Goal: Task Accomplishment & Management: Use online tool/utility

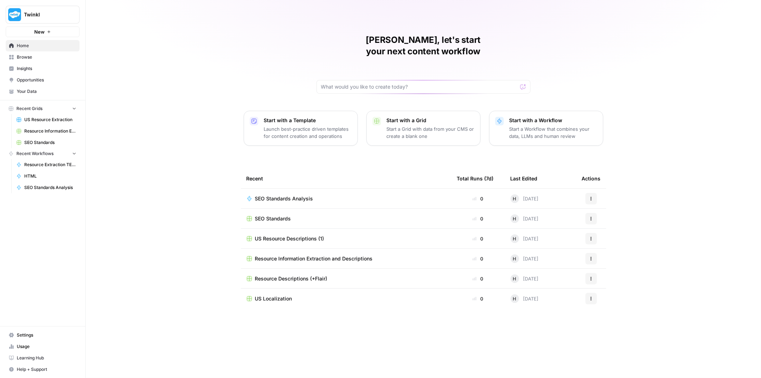
click at [29, 55] on span "Browse" at bounding box center [47, 57] width 60 height 6
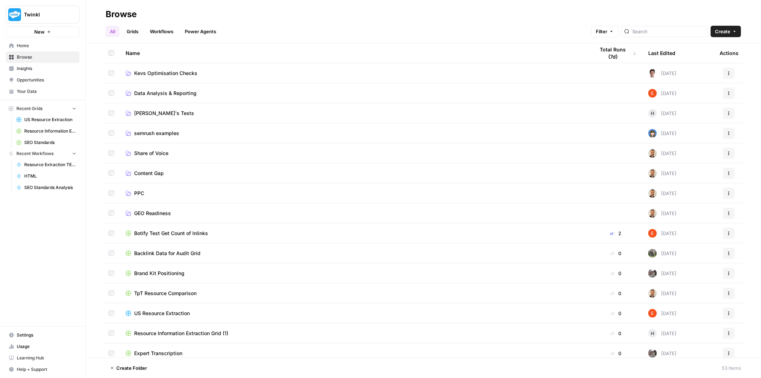
click at [152, 112] on span "[PERSON_NAME]'s Tests" at bounding box center [164, 113] width 60 height 7
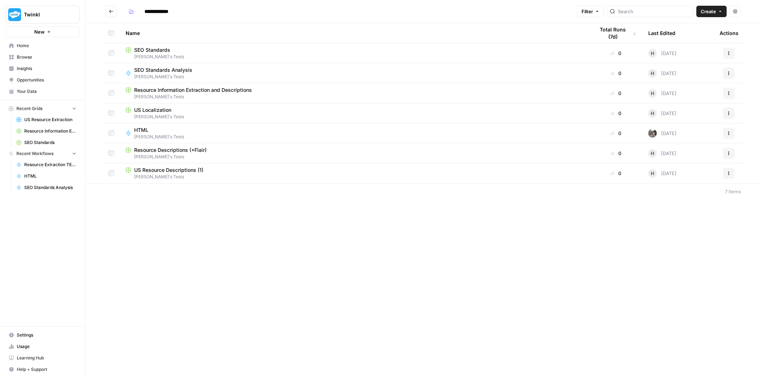
click at [173, 51] on div "SEO Standards" at bounding box center [355, 49] width 458 height 7
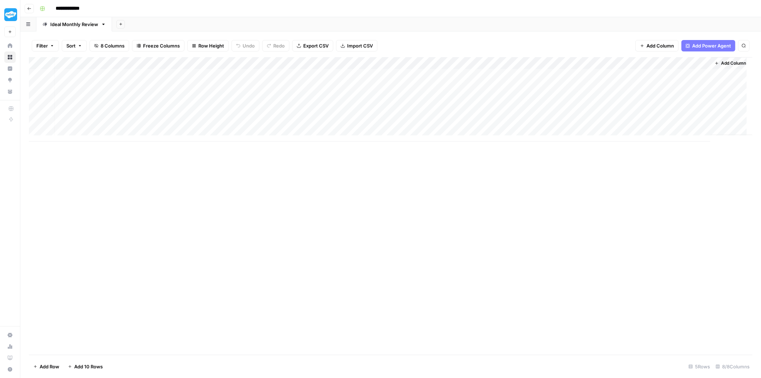
scroll to position [0, 4]
drag, startPoint x: 344, startPoint y: 72, endPoint x: 340, endPoint y: 122, distance: 50.9
click at [344, 122] on div "Add Column" at bounding box center [391, 99] width 724 height 84
click at [275, 74] on div "Add Column" at bounding box center [391, 99] width 724 height 84
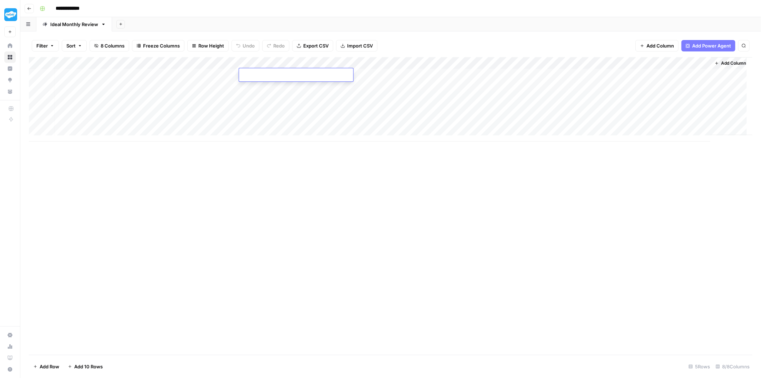
type textarea "**********"
click at [295, 99] on div "Add Column" at bounding box center [391, 99] width 724 height 84
click at [93, 72] on div "Add Column" at bounding box center [391, 99] width 724 height 84
type textarea "**********"
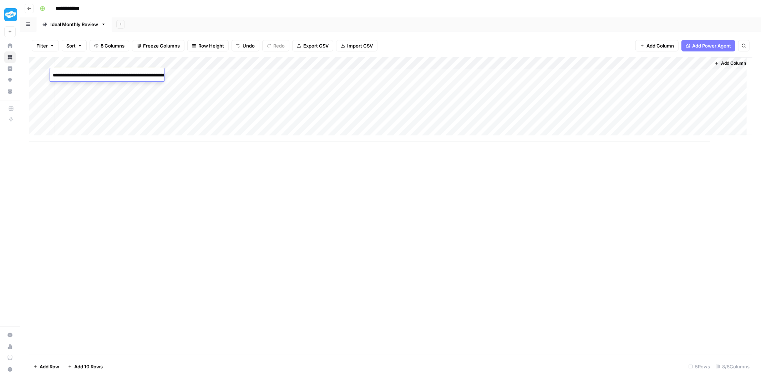
click at [292, 115] on div "Add Column" at bounding box center [391, 99] width 724 height 84
click at [152, 76] on div "Add Column" at bounding box center [391, 99] width 724 height 84
type input "**********"
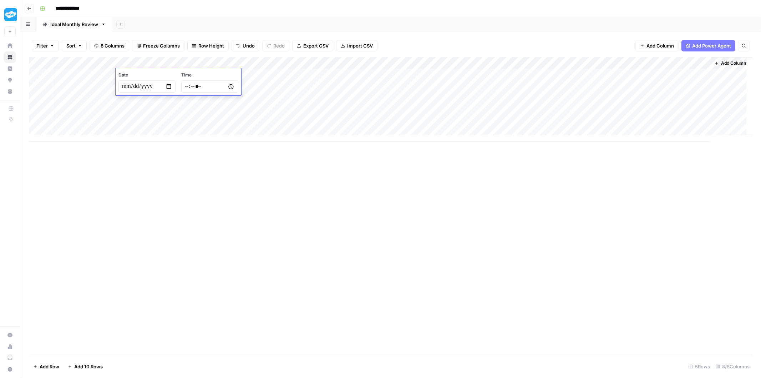
click at [348, 102] on div "Add Column" at bounding box center [391, 99] width 724 height 84
click at [193, 76] on div "Add Column" at bounding box center [391, 99] width 724 height 84
type textarea "****"
click at [341, 75] on div "Add Column" at bounding box center [391, 99] width 724 height 84
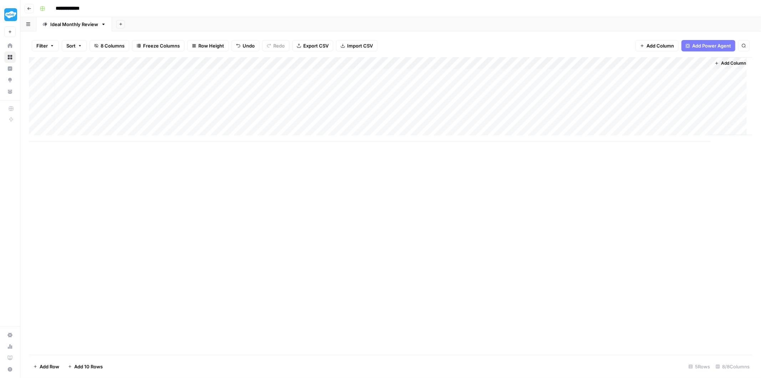
click at [341, 75] on div "Add Column" at bounding box center [391, 99] width 724 height 84
click at [341, 81] on div at bounding box center [363, 74] width 104 height 13
click at [463, 61] on div at bounding box center [571, 192] width 237 height 326
click at [481, 33] on p at bounding box center [571, 35] width 228 height 9
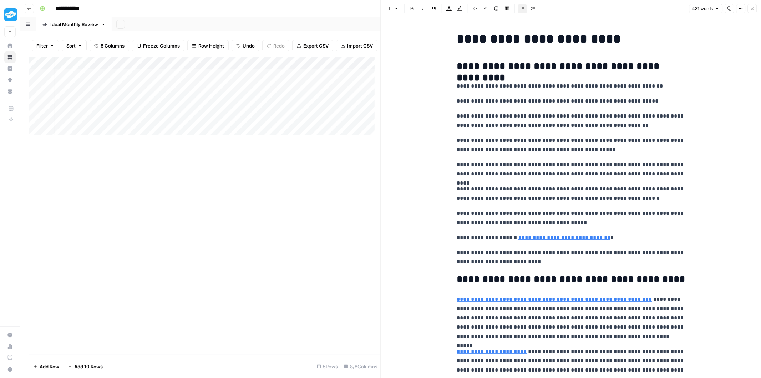
click at [295, 111] on div "Add Column" at bounding box center [205, 99] width 352 height 84
click at [753, 8] on icon "button" at bounding box center [752, 8] width 2 height 2
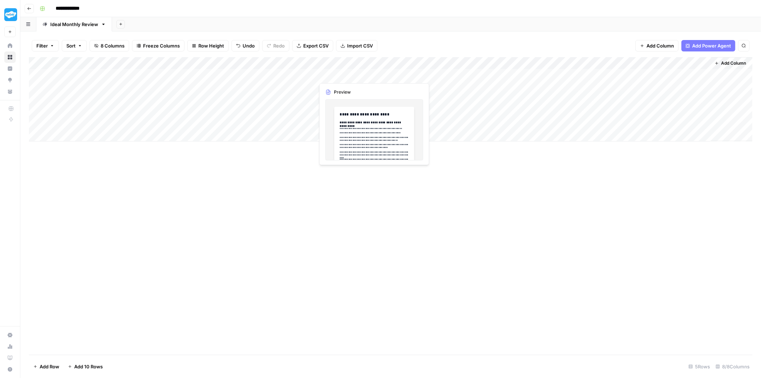
click at [372, 73] on div "Add Column" at bounding box center [391, 99] width 724 height 84
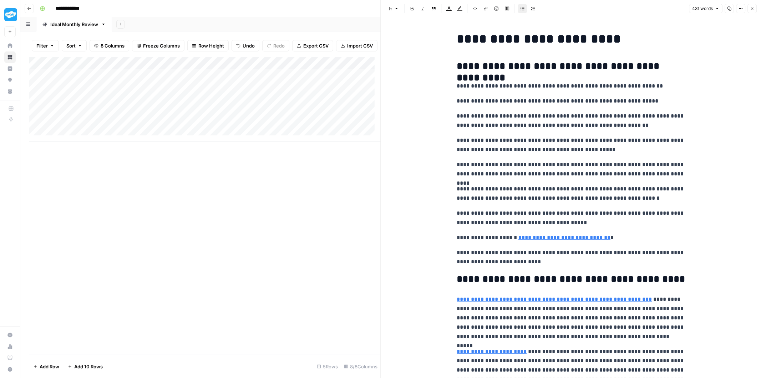
click at [321, 69] on div at bounding box center [367, 74] width 104 height 13
click at [755, 8] on button "Close" at bounding box center [752, 8] width 9 height 9
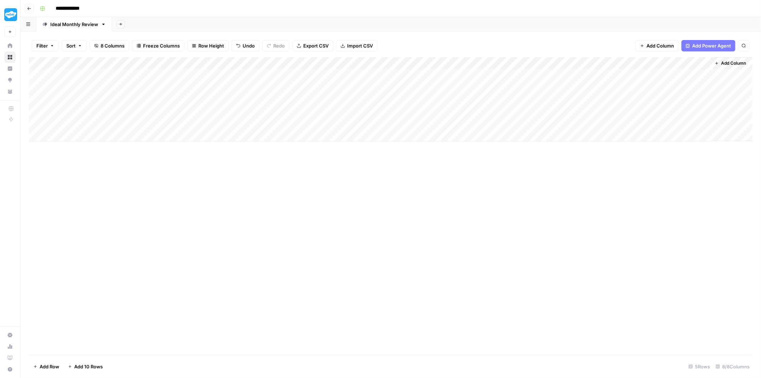
click at [464, 85] on div "Add Column" at bounding box center [391, 99] width 724 height 84
click at [375, 74] on div "Add Column" at bounding box center [391, 99] width 724 height 84
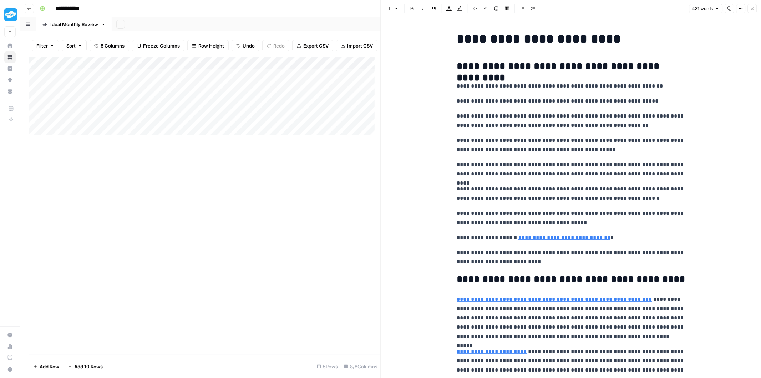
click at [534, 74] on div "**********" at bounding box center [571, 276] width 237 height 494
click at [289, 219] on div "Add Column" at bounding box center [205, 205] width 352 height 297
click at [327, 102] on div "Add Column" at bounding box center [205, 99] width 352 height 84
click at [752, 10] on icon "button" at bounding box center [752, 8] width 4 height 4
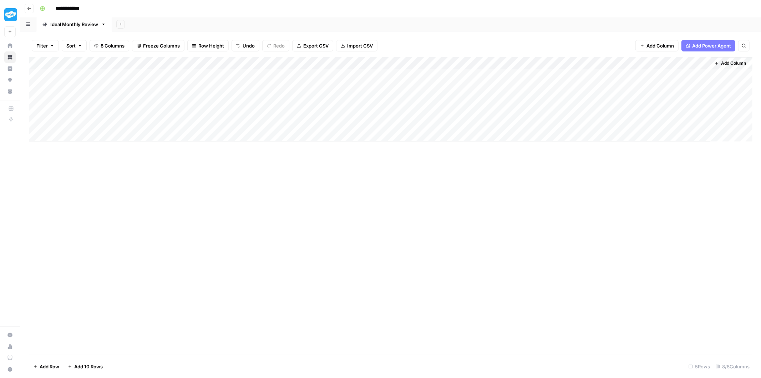
click at [322, 61] on div "Add Column" at bounding box center [391, 99] width 724 height 84
click at [530, 79] on div "Add Column" at bounding box center [391, 99] width 724 height 84
click at [88, 76] on div "Add Column" at bounding box center [391, 99] width 724 height 84
click at [88, 76] on textarea "**********" at bounding box center [125, 78] width 143 height 17
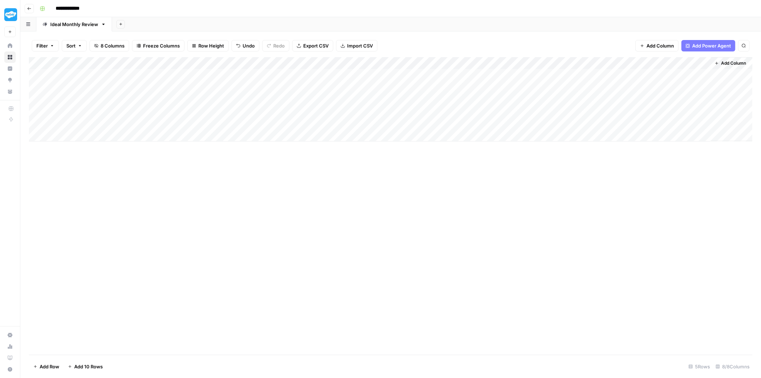
click at [464, 72] on div "Add Column" at bounding box center [391, 99] width 724 height 84
type textarea "**********"
click at [388, 111] on div "Add Column" at bounding box center [391, 99] width 724 height 84
click at [558, 72] on div "Add Column" at bounding box center [391, 99] width 724 height 84
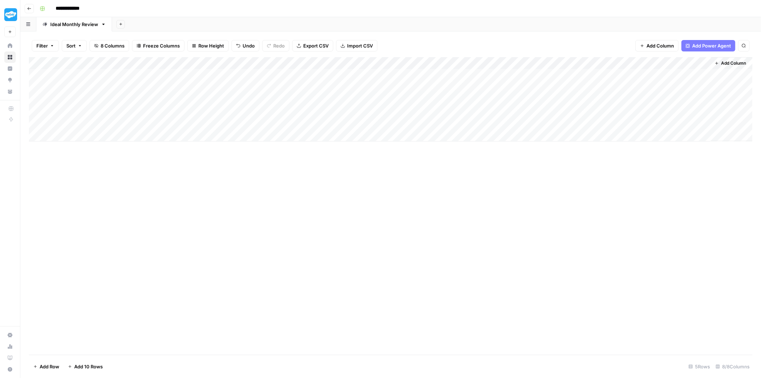
click at [558, 72] on div "Add Column" at bounding box center [391, 99] width 724 height 84
type textarea "**********"
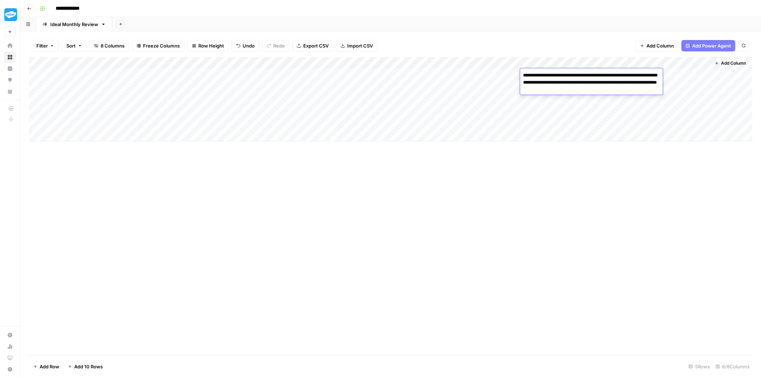
click at [489, 115] on div "Add Column" at bounding box center [391, 99] width 724 height 84
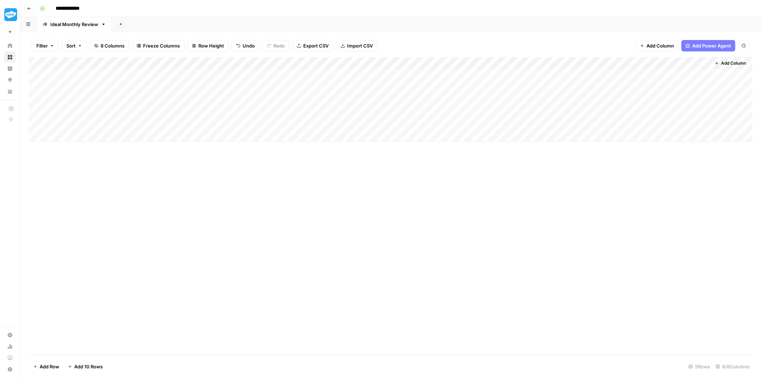
click at [476, 61] on div "Add Column" at bounding box center [391, 99] width 724 height 84
drag, startPoint x: 476, startPoint y: 61, endPoint x: 383, endPoint y: 125, distance: 113.2
click at [383, 125] on div "Add Column" at bounding box center [391, 99] width 724 height 84
drag, startPoint x: 114, startPoint y: 73, endPoint x: 579, endPoint y: 75, distance: 465.2
click at [579, 75] on div "Add Column" at bounding box center [391, 99] width 724 height 84
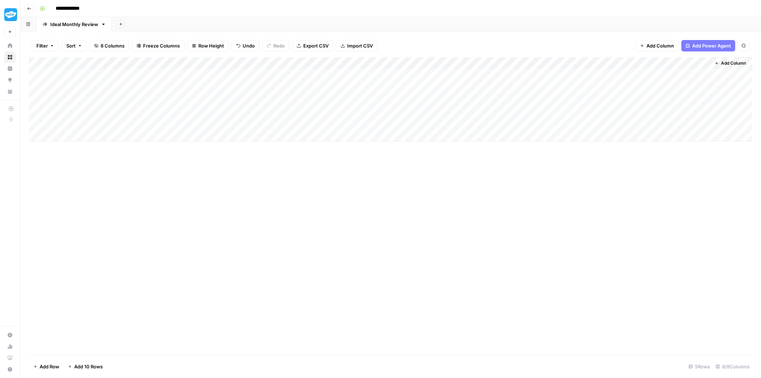
click at [504, 121] on div "Add Column" at bounding box center [391, 99] width 724 height 84
click at [536, 66] on div "Add Column" at bounding box center [391, 99] width 724 height 84
click at [450, 118] on div "Add Column" at bounding box center [391, 99] width 724 height 84
click at [720, 64] on button "Add Column" at bounding box center [730, 63] width 37 height 9
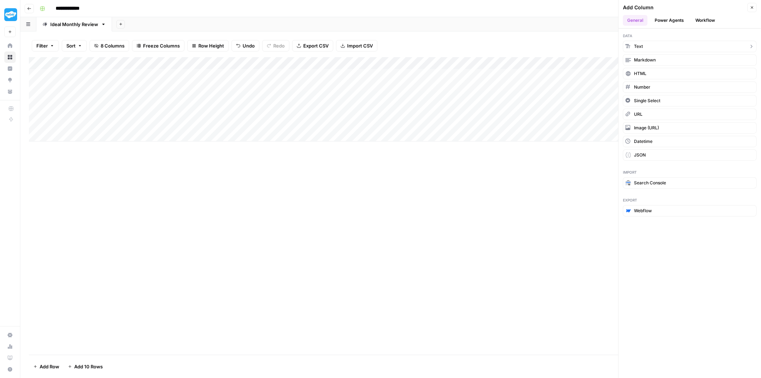
click at [648, 47] on button "Text" at bounding box center [690, 46] width 134 height 11
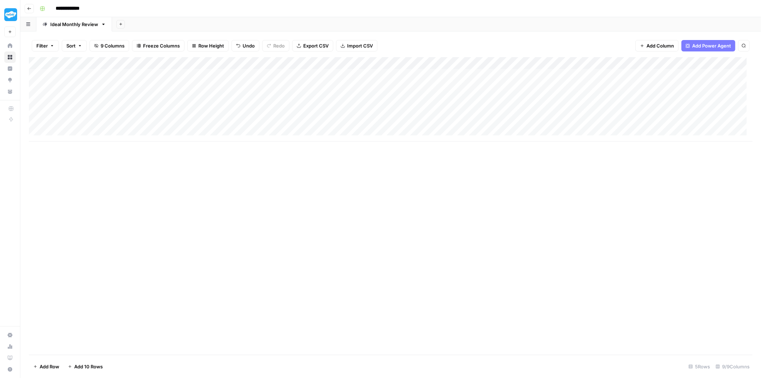
drag, startPoint x: 632, startPoint y: 65, endPoint x: 97, endPoint y: 106, distance: 536.1
click at [97, 106] on div "Add Column" at bounding box center [391, 99] width 724 height 84
click at [105, 73] on div "Add Column" at bounding box center [391, 99] width 724 height 84
click at [104, 62] on div "Add Column" at bounding box center [391, 99] width 724 height 84
click at [90, 80] on input "New Column" at bounding box center [96, 80] width 72 height 7
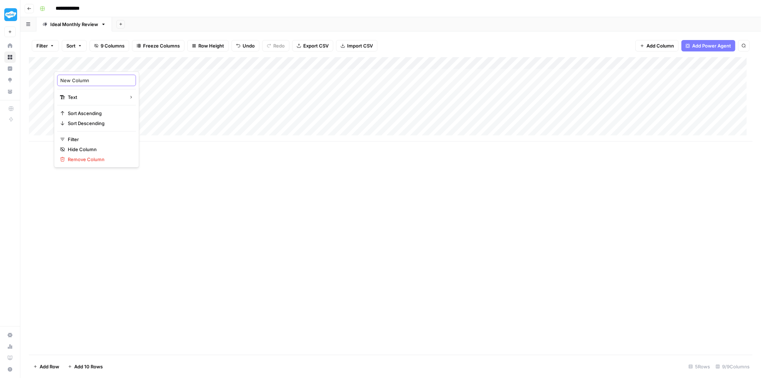
click at [90, 80] on input "New Column" at bounding box center [96, 80] width 72 height 7
type input "Resource Name"
click at [108, 73] on div "Add Column" at bounding box center [391, 99] width 724 height 84
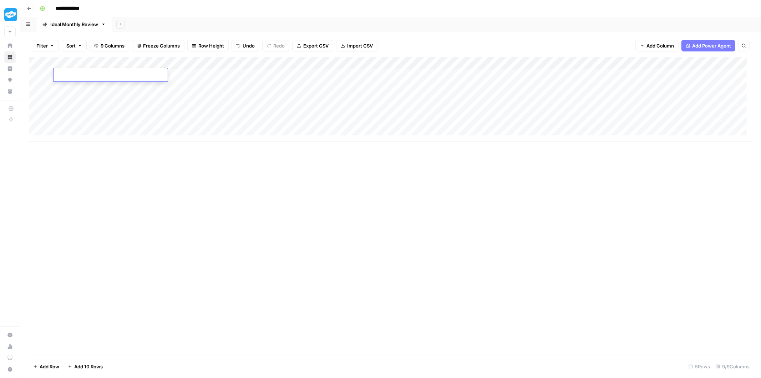
type textarea "**********"
click at [367, 111] on div "Add Column" at bounding box center [391, 99] width 724 height 84
drag, startPoint x: 157, startPoint y: 65, endPoint x: 118, endPoint y: 67, distance: 39.3
click at [118, 67] on div "Add Column" at bounding box center [391, 99] width 724 height 84
click at [240, 101] on div "Add Column" at bounding box center [391, 99] width 724 height 84
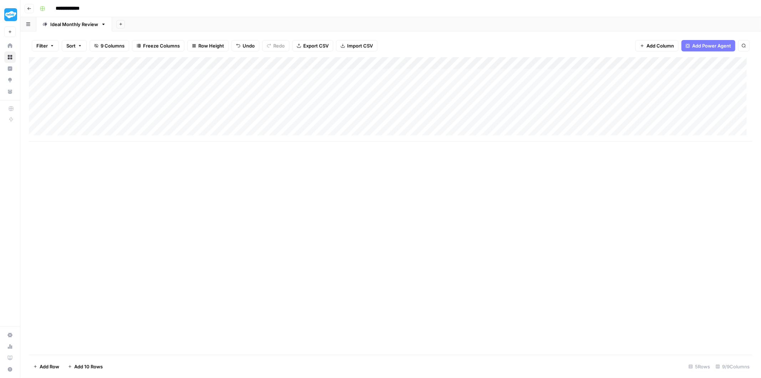
drag, startPoint x: 85, startPoint y: 76, endPoint x: 608, endPoint y: 75, distance: 523.4
click at [608, 75] on div "Add Column" at bounding box center [391, 99] width 724 height 84
click at [592, 107] on div "Add Column" at bounding box center [391, 99] width 724 height 84
click at [693, 63] on div "Add Column" at bounding box center [391, 99] width 724 height 84
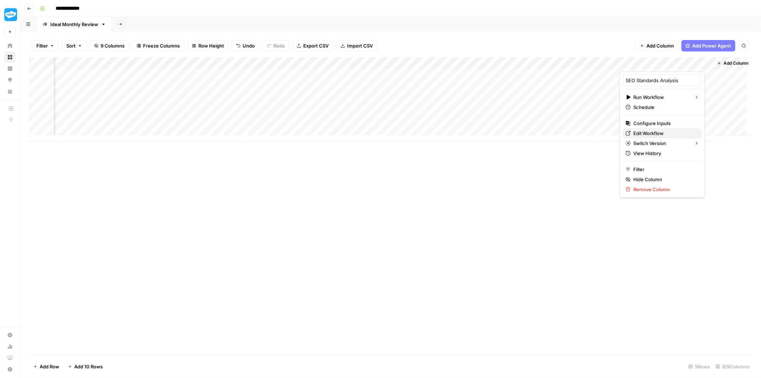
click at [666, 129] on link "Edit Workflow" at bounding box center [662, 133] width 79 height 10
click at [691, 64] on div "Add Column" at bounding box center [391, 99] width 724 height 84
click at [661, 126] on span "Configure Inputs" at bounding box center [665, 123] width 62 height 7
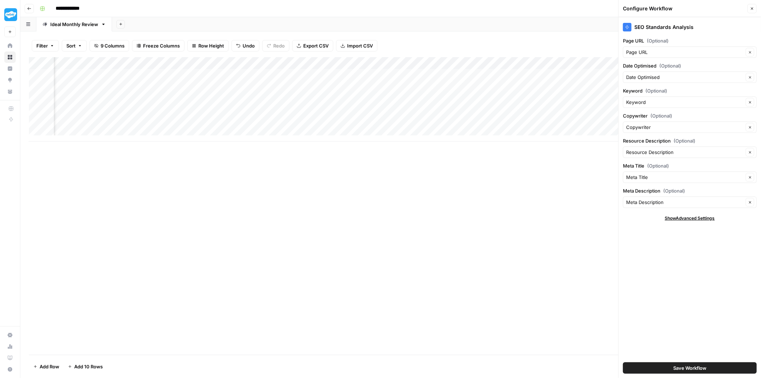
click at [694, 218] on span "Show Advanced Settings" at bounding box center [690, 218] width 50 height 6
click at [694, 218] on span "Hide Advanced Settings" at bounding box center [690, 218] width 48 height 6
click at [627, 27] on icon at bounding box center [627, 27] width 3 height 4
click at [625, 24] on div at bounding box center [627, 27] width 9 height 9
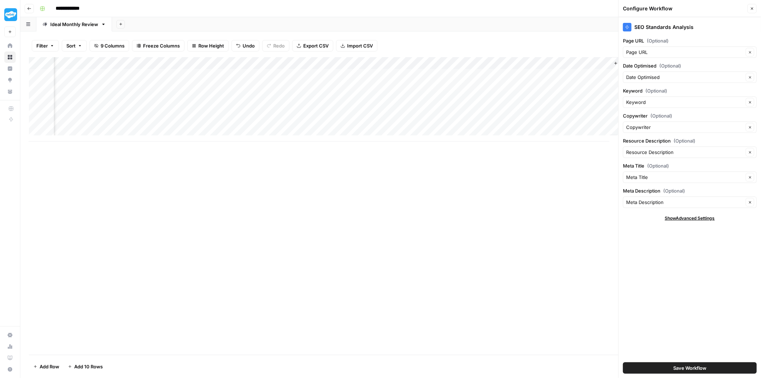
click at [589, 64] on div "Add Column" at bounding box center [391, 99] width 724 height 84
click at [615, 62] on icon "button" at bounding box center [616, 63] width 3 height 3
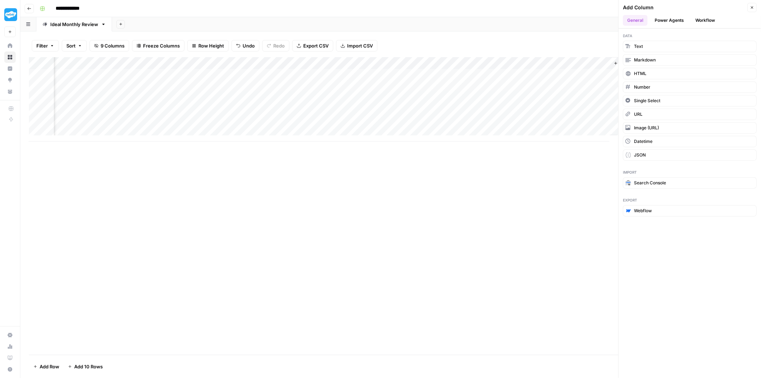
click at [709, 19] on button "Workflow" at bounding box center [706, 20] width 28 height 11
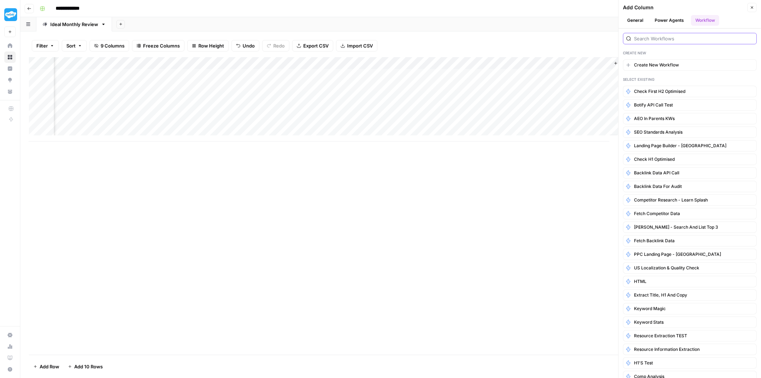
click at [673, 37] on input "search" at bounding box center [694, 38] width 120 height 7
click at [660, 132] on span "SEO Standards Analysis" at bounding box center [658, 132] width 49 height 6
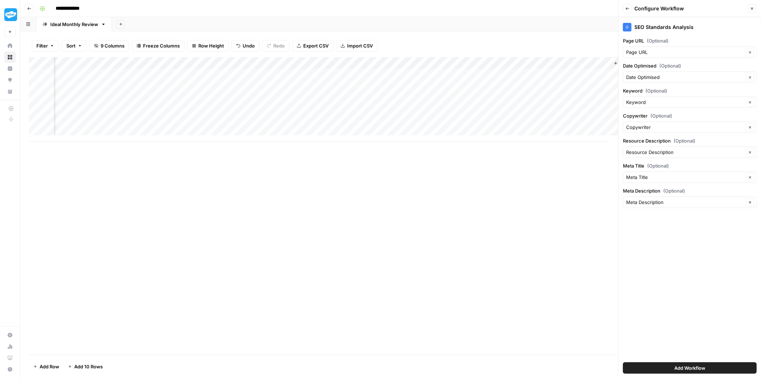
click at [743, 6] on div "Configure Workflow" at bounding box center [690, 8] width 111 height 7
click at [752, 9] on icon "button" at bounding box center [752, 8] width 4 height 4
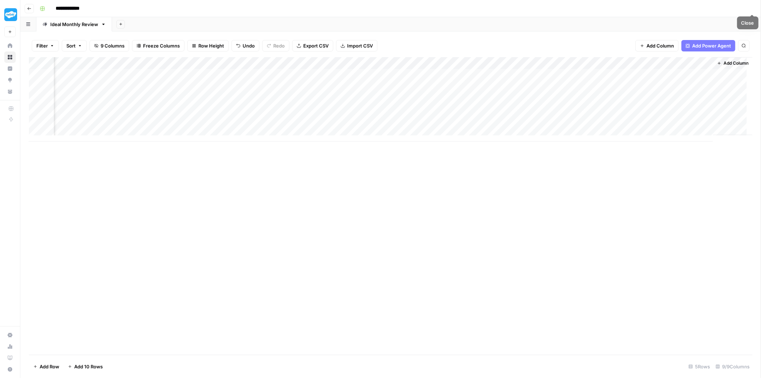
scroll to position [0, 67]
click at [692, 63] on div "Add Column" at bounding box center [391, 99] width 724 height 84
click at [724, 63] on span "Add Column" at bounding box center [736, 63] width 25 height 6
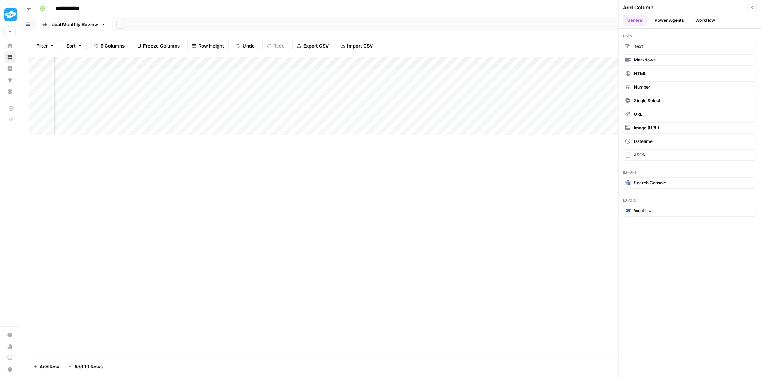
click at [715, 23] on button "Workflow" at bounding box center [706, 20] width 28 height 11
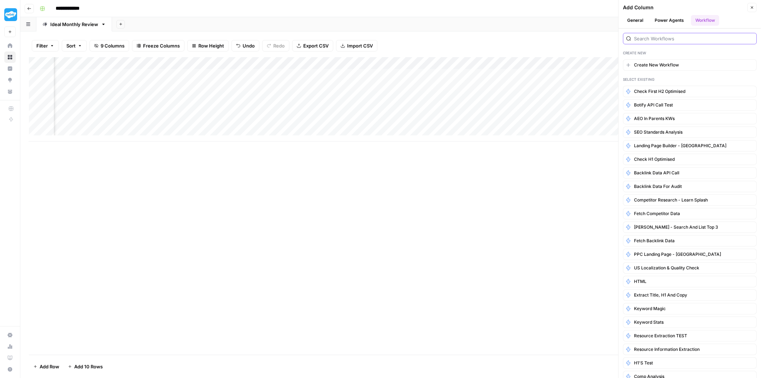
click at [675, 42] on input "search" at bounding box center [694, 38] width 120 height 7
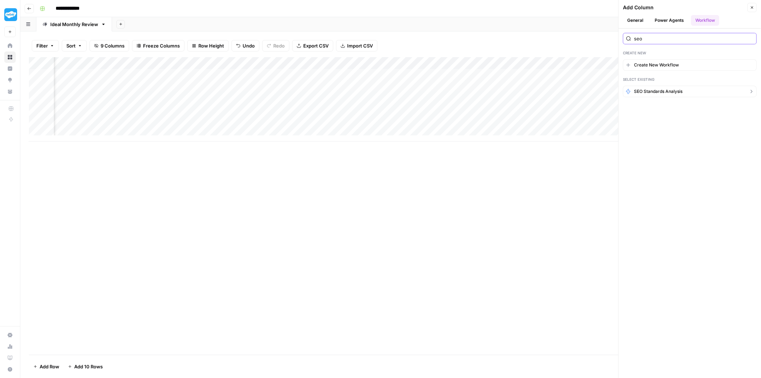
type input "seo"
click at [663, 90] on span "SEO Standards Analysis" at bounding box center [658, 91] width 49 height 6
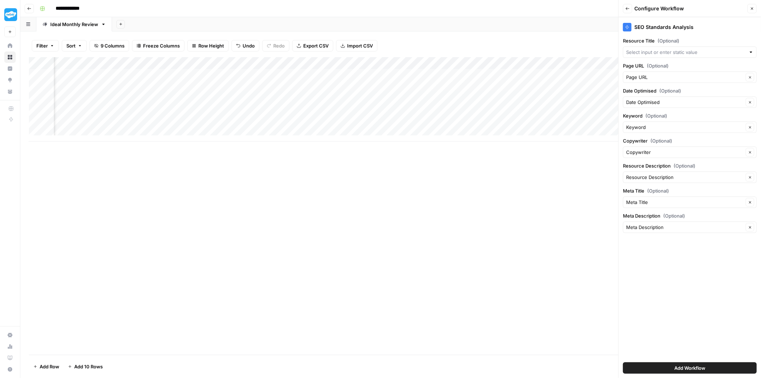
click at [752, 52] on div at bounding box center [751, 52] width 5 height 7
click at [700, 93] on span "Resource Name" at bounding box center [685, 92] width 110 height 7
type input "Resource Name"
click at [672, 372] on button "Add Workflow" at bounding box center [690, 367] width 134 height 11
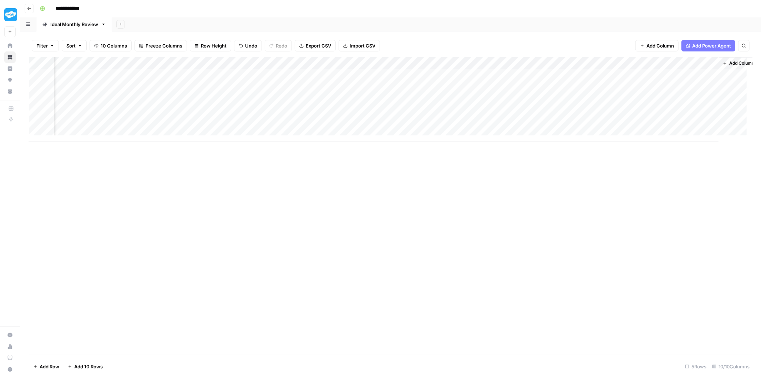
scroll to position [0, 161]
click at [598, 63] on div "Add Column" at bounding box center [391, 99] width 724 height 84
click at [548, 187] on span "Remove Column" at bounding box center [571, 189] width 62 height 7
click at [355, 77] on span "Delete" at bounding box center [355, 80] width 15 height 7
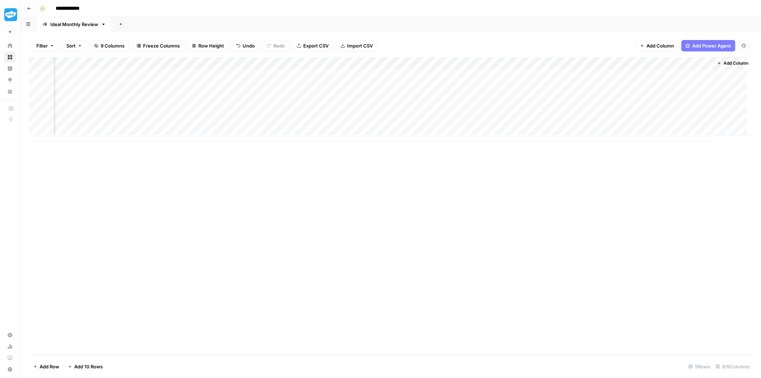
click at [681, 61] on div "Add Column" at bounding box center [391, 99] width 724 height 84
drag, startPoint x: 673, startPoint y: 79, endPoint x: 682, endPoint y: 77, distance: 9.2
click at [682, 77] on div "SEO Standards Analysis (1)" at bounding box center [656, 80] width 79 height 11
type input "SEO Standards Analysis"
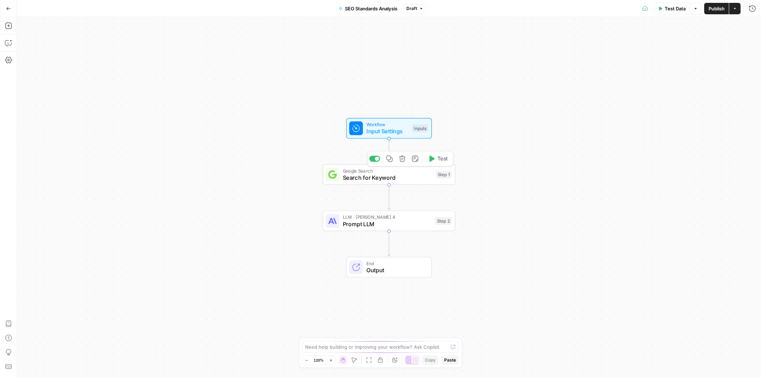
click at [368, 176] on span "Search for Keyword" at bounding box center [388, 177] width 90 height 9
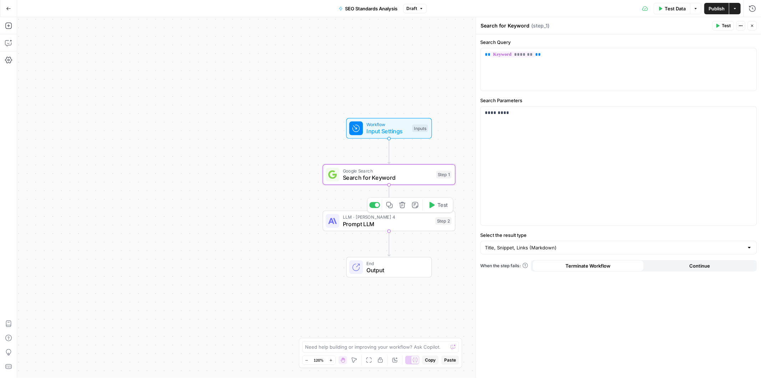
click at [386, 223] on span "Prompt LLM" at bounding box center [387, 224] width 89 height 9
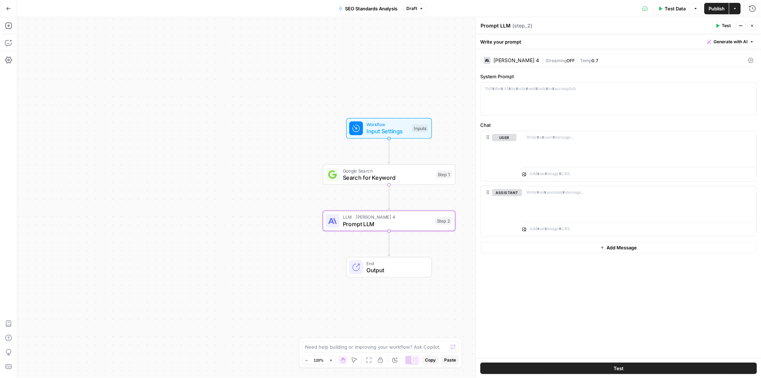
click at [387, 170] on span "Google Search" at bounding box center [388, 170] width 90 height 7
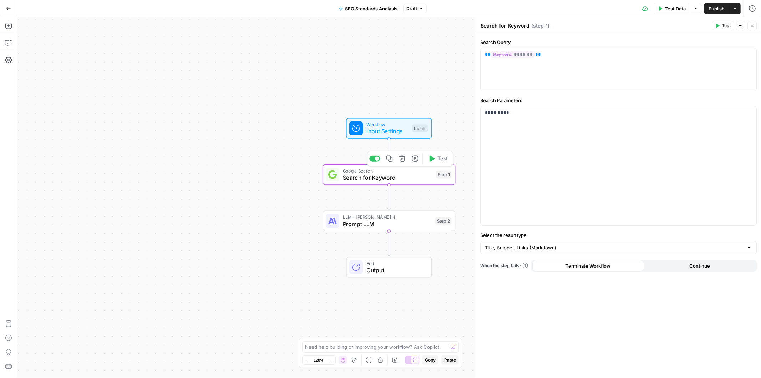
click at [438, 161] on span "Test" at bounding box center [443, 159] width 10 height 8
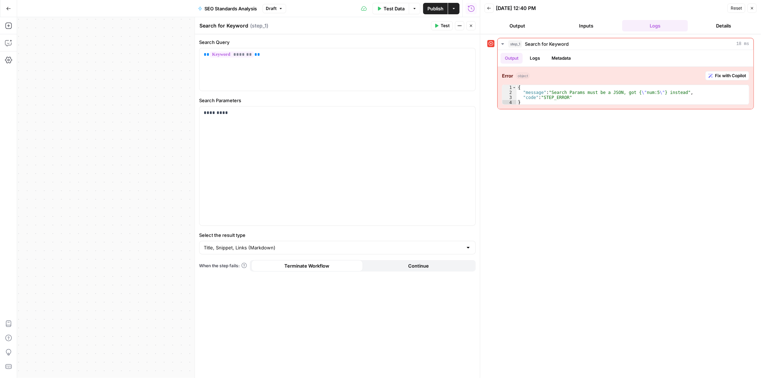
click at [750, 9] on button "Close" at bounding box center [752, 8] width 9 height 9
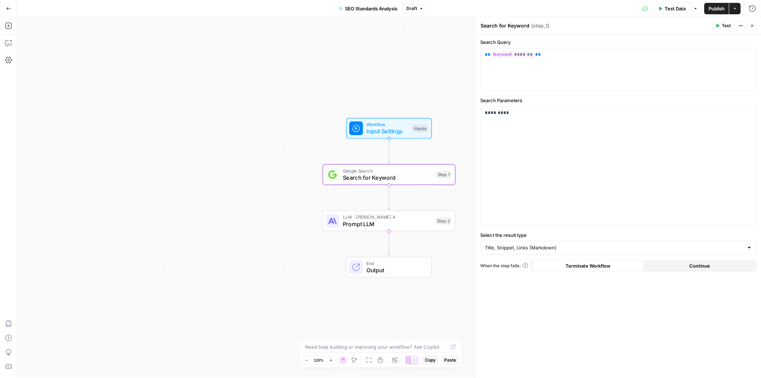
click at [398, 105] on div "Workflow Input Settings Inputs Google Search Search for Keyword Step 1 LLM · Cl…" at bounding box center [389, 197] width 744 height 361
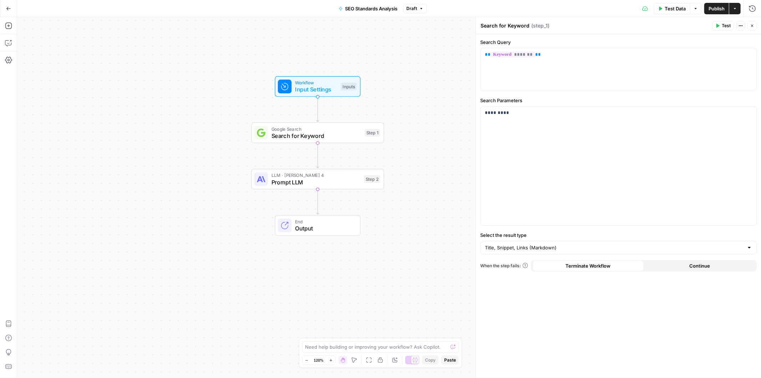
drag, startPoint x: 461, startPoint y: 130, endPoint x: 407, endPoint y: 86, distance: 68.7
click at [407, 86] on div "Workflow Input Settings Inputs Google Search Search for Keyword Step 1 LLM · Cl…" at bounding box center [389, 197] width 744 height 361
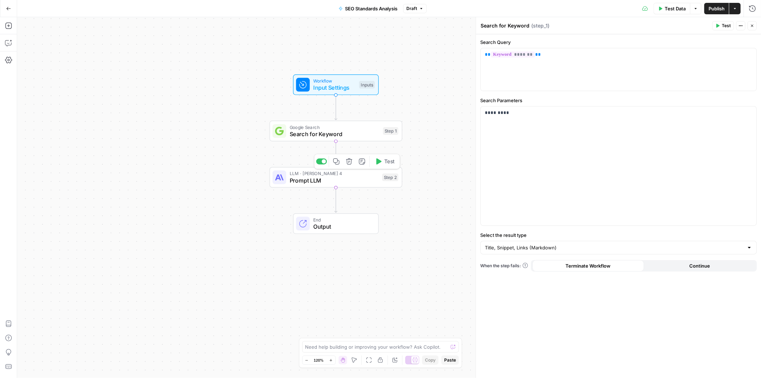
click at [338, 178] on span "Prompt LLM" at bounding box center [334, 180] width 89 height 9
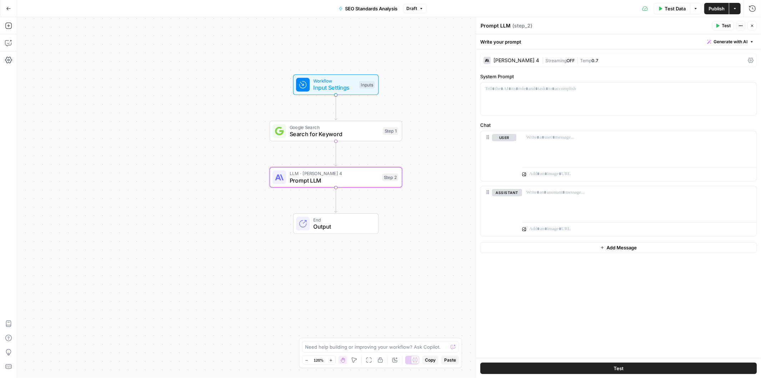
click at [347, 84] on span "Input Settings" at bounding box center [334, 88] width 42 height 9
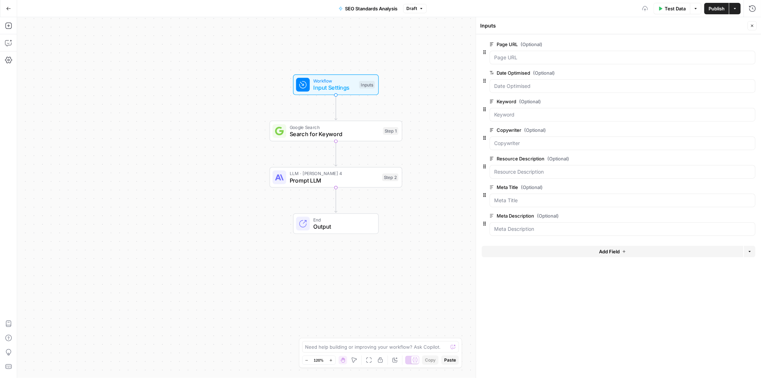
click at [549, 250] on button "Add Field" at bounding box center [613, 251] width 262 height 11
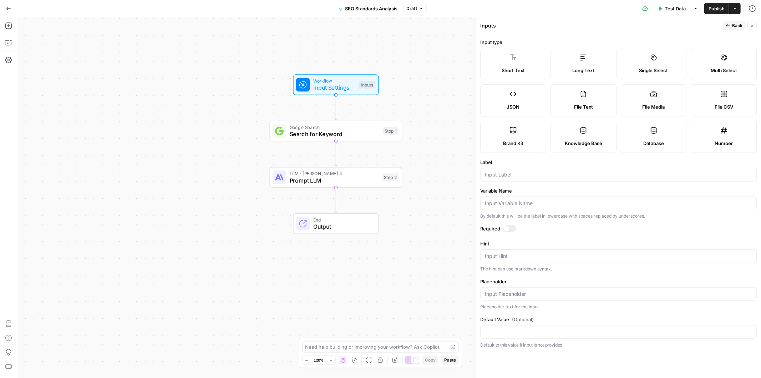
click at [524, 64] on label "Short Text" at bounding box center [514, 64] width 66 height 32
click at [513, 179] on div at bounding box center [619, 175] width 277 height 14
type input "Resource Title"
click at [558, 243] on label "Hint" at bounding box center [619, 243] width 277 height 7
click at [558, 252] on textarea "Hint" at bounding box center [618, 255] width 267 height 7
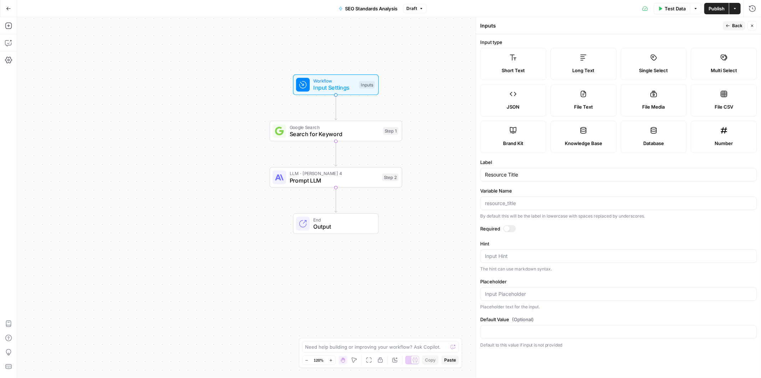
click at [733, 29] on button "Back" at bounding box center [734, 25] width 22 height 9
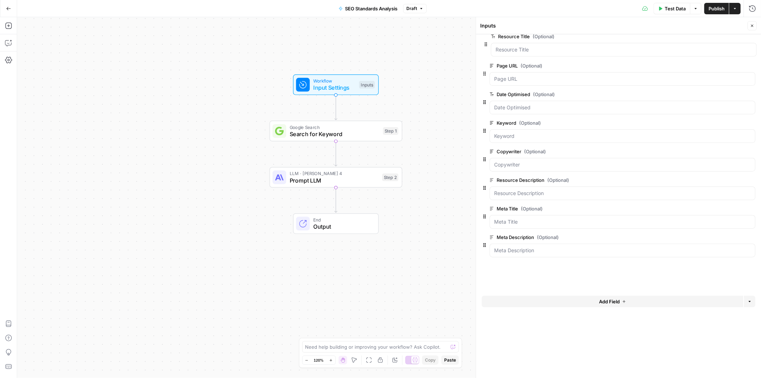
drag, startPoint x: 484, startPoint y: 252, endPoint x: 486, endPoint y: 42, distance: 210.3
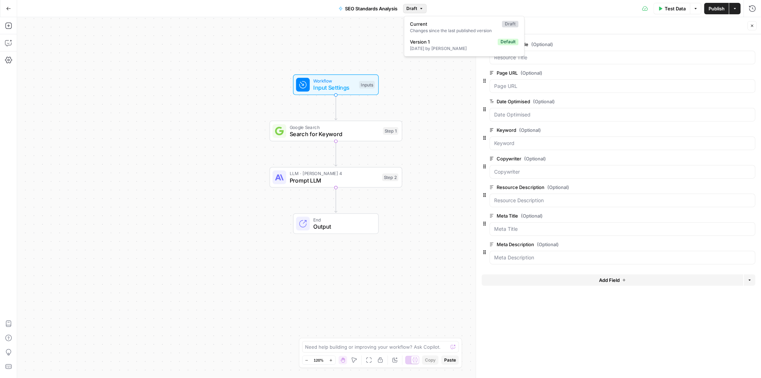
click at [406, 10] on button "Draft" at bounding box center [415, 8] width 24 height 9
click at [412, 8] on span "Draft" at bounding box center [412, 8] width 11 height 6
click at [439, 82] on div "Workflow Input Settings Inputs Google Search Search for Keyword Step 1 LLM · Cl…" at bounding box center [389, 197] width 744 height 361
click at [753, 25] on icon "button" at bounding box center [752, 26] width 2 height 2
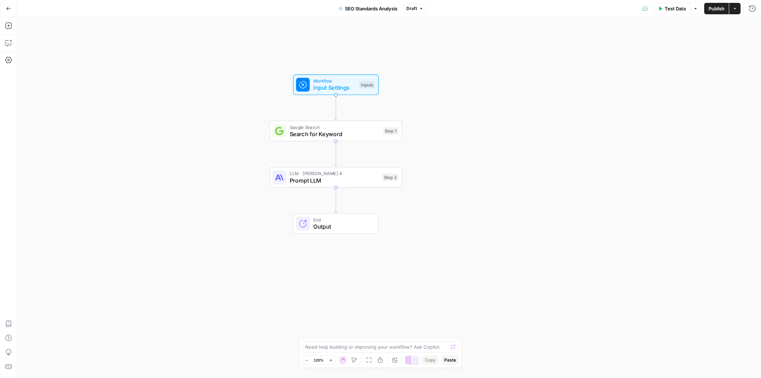
click at [718, 13] on button "Publish" at bounding box center [717, 8] width 25 height 11
click at [13, 44] on button "Copilot" at bounding box center [8, 42] width 11 height 11
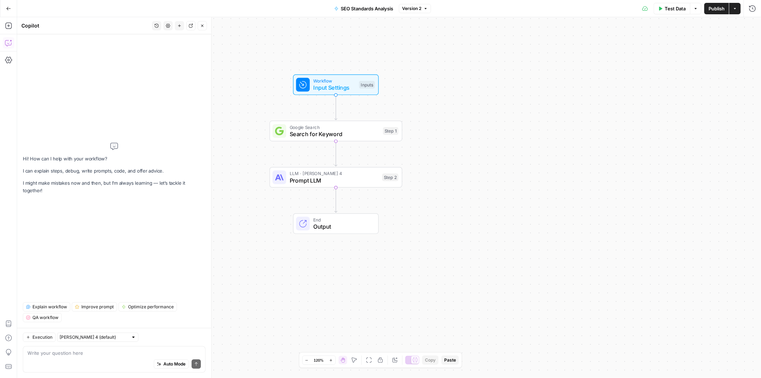
click at [93, 352] on textarea at bounding box center [114, 352] width 174 height 7
type textarea "For Sep 2, the prompt step, i'd like to adapt this draft of a prompt: You are a…"
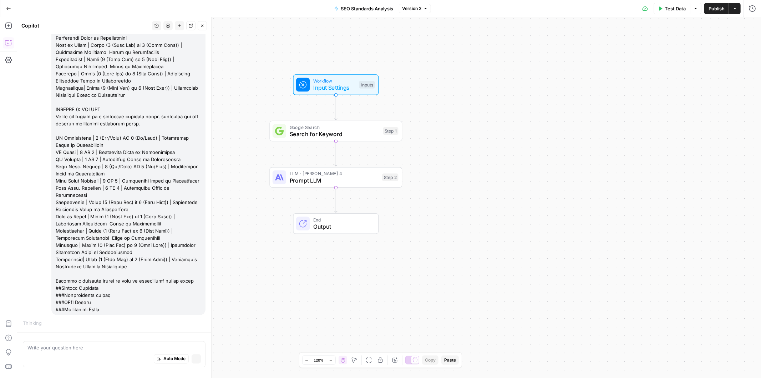
scroll to position [961, 0]
